Goal: Transaction & Acquisition: Purchase product/service

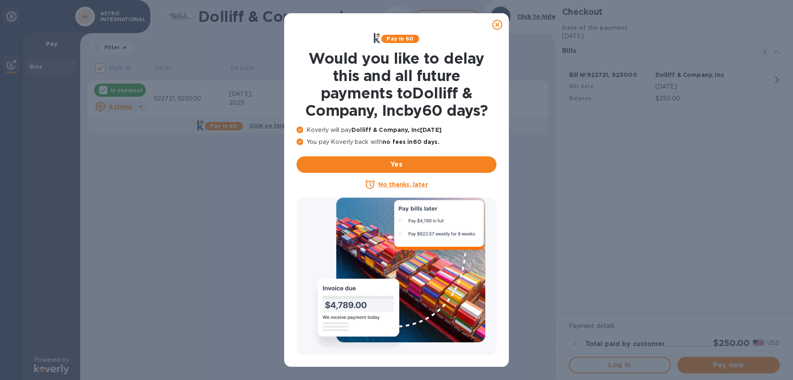
click at [396, 185] on u "No thanks, later" at bounding box center [402, 184] width 49 height 7
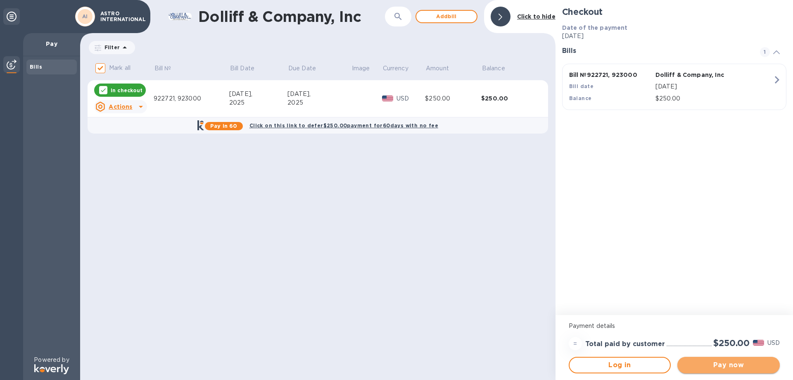
click at [723, 365] on span "Pay now" at bounding box center [728, 365] width 89 height 10
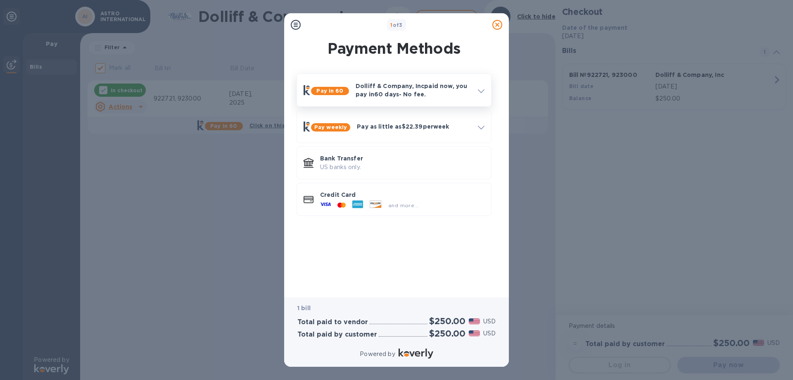
click at [411, 92] on p "Dolliff & Company, Inc paid now, you pay [DATE] - No fee." at bounding box center [414, 90] width 116 height 17
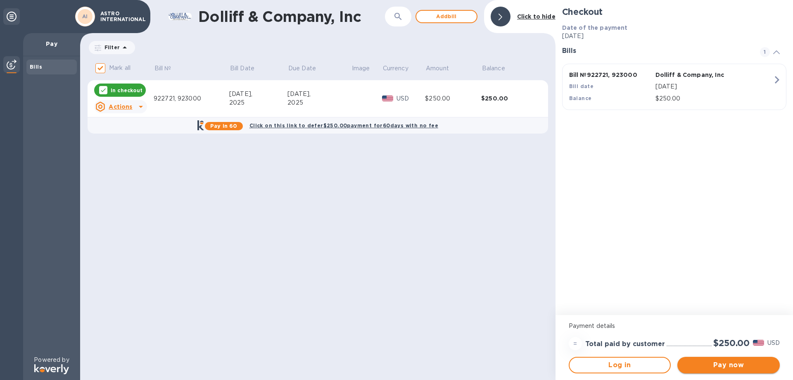
click at [732, 368] on span "Pay now" at bounding box center [728, 365] width 89 height 10
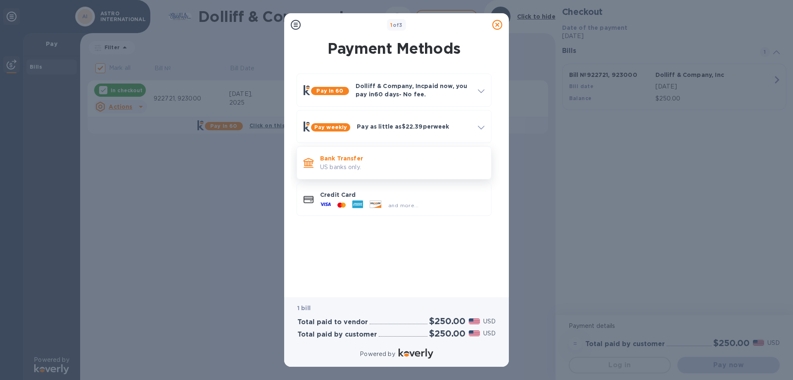
click at [352, 163] on p "US banks only." at bounding box center [402, 167] width 164 height 9
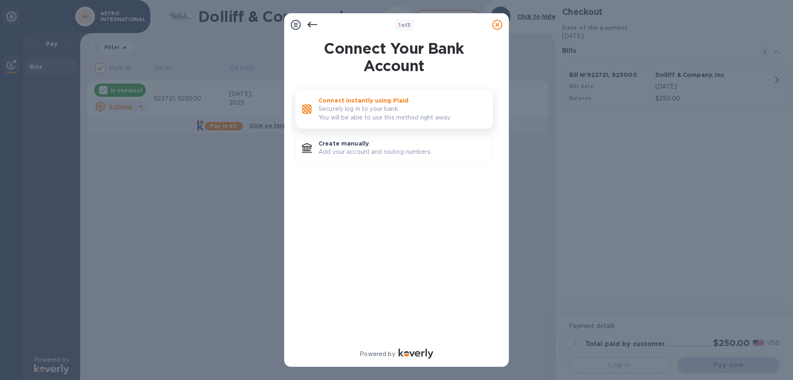
click at [359, 107] on p "Securely log in to your bank. You will be able to use this method right away." at bounding box center [402, 113] width 168 height 17
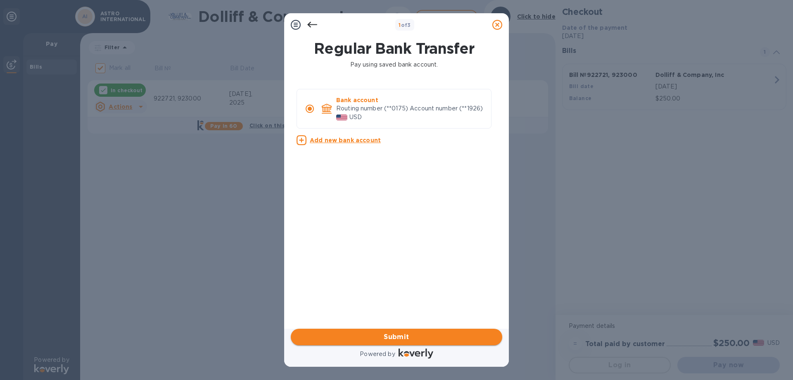
click at [404, 338] on span "Submit" at bounding box center [396, 337] width 198 height 10
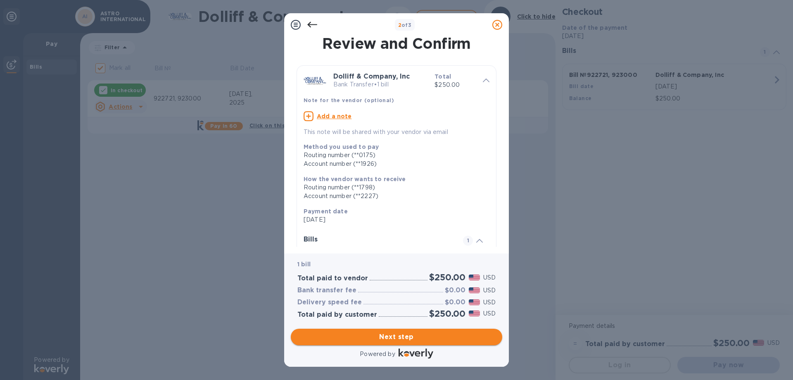
click at [396, 336] on span "Next step" at bounding box center [396, 337] width 198 height 10
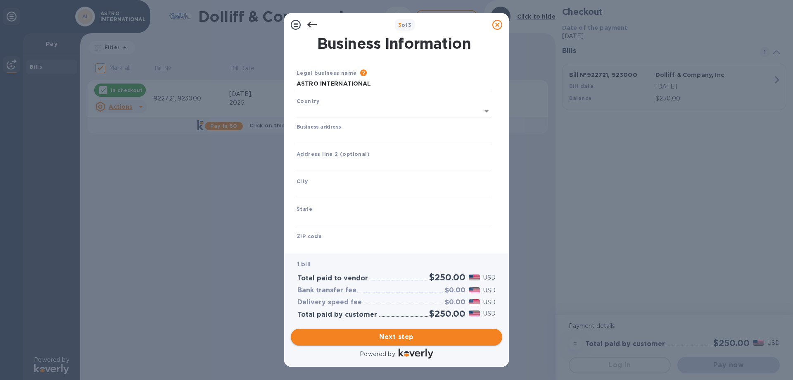
type input "[GEOGRAPHIC_DATA]"
click at [324, 133] on input "Business address" at bounding box center [394, 135] width 195 height 12
type input "[STREET_ADDRESS][PERSON_NAME]"
type input "[PERSON_NAME]"
type input "MA"
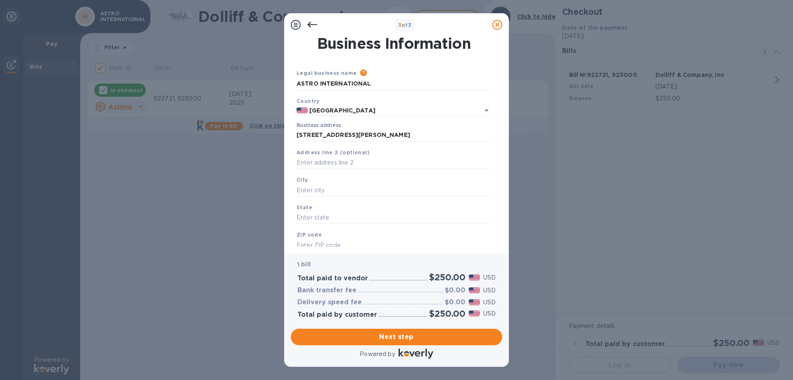
type input "02459"
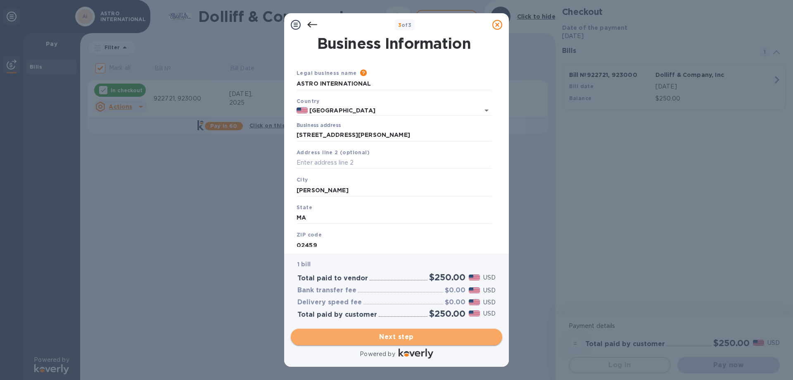
click at [406, 337] on span "Next step" at bounding box center [396, 337] width 198 height 10
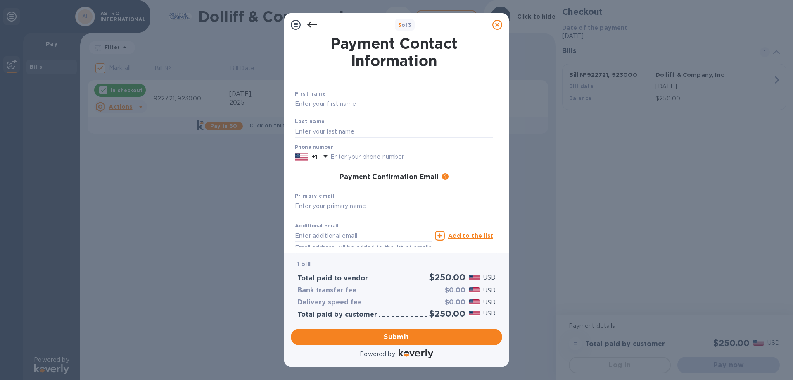
click at [354, 207] on input "text" at bounding box center [394, 206] width 198 height 12
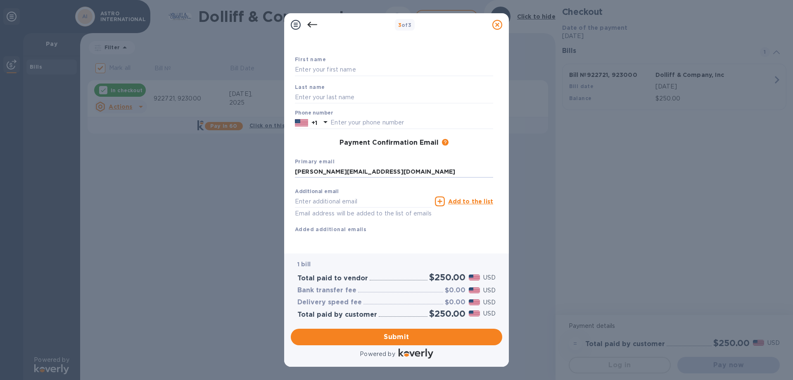
scroll to position [44, 0]
type input "[PERSON_NAME][EMAIL_ADDRESS][DOMAIN_NAME]"
click at [404, 224] on div "Additional email Email address will be added to the list of emails Add to the l…" at bounding box center [394, 209] width 205 height 56
click at [399, 337] on span "Submit" at bounding box center [396, 337] width 198 height 10
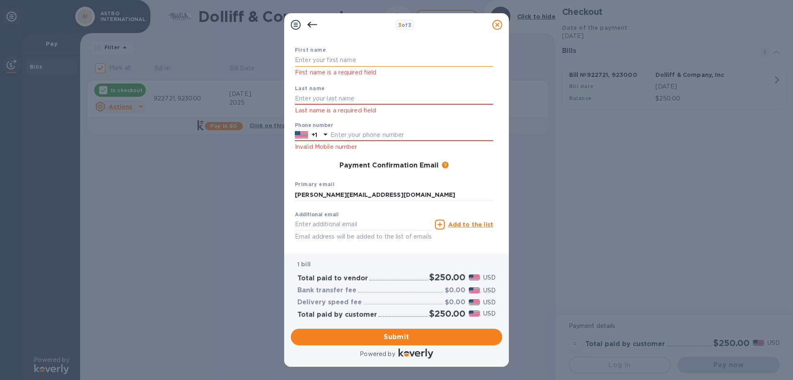
click at [341, 62] on input "text" at bounding box center [394, 60] width 198 height 12
type input "[PERSON_NAME]"
click at [330, 90] on div "Last name Last name is a required field" at bounding box center [394, 100] width 205 height 38
click at [331, 102] on input "text" at bounding box center [394, 99] width 198 height 12
type input "KARYS"
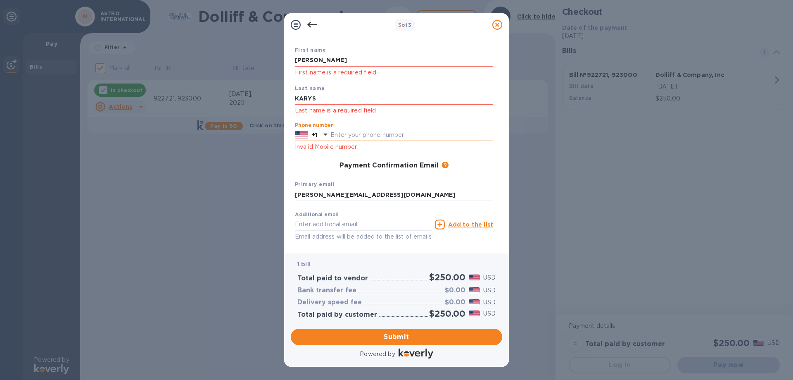
click at [383, 133] on input "text" at bounding box center [411, 135] width 163 height 12
type input "5085876993"
click at [418, 338] on span "Submit" at bounding box center [396, 337] width 198 height 10
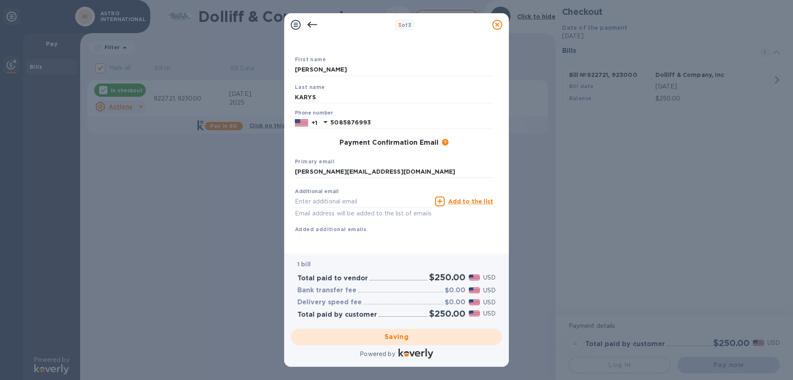
checkbox input "false"
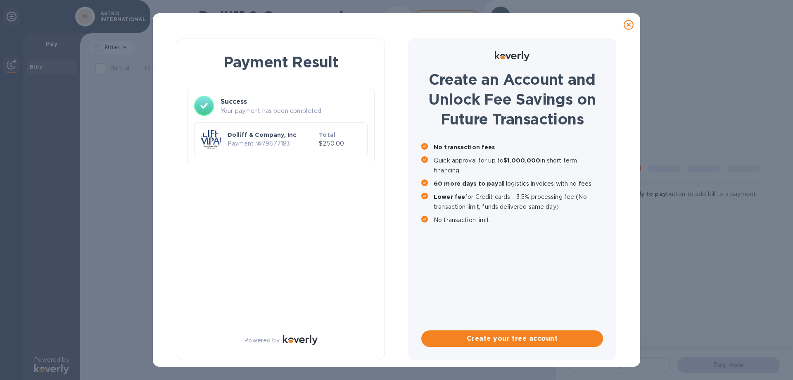
scroll to position [0, 0]
